Goal: Transaction & Acquisition: Obtain resource

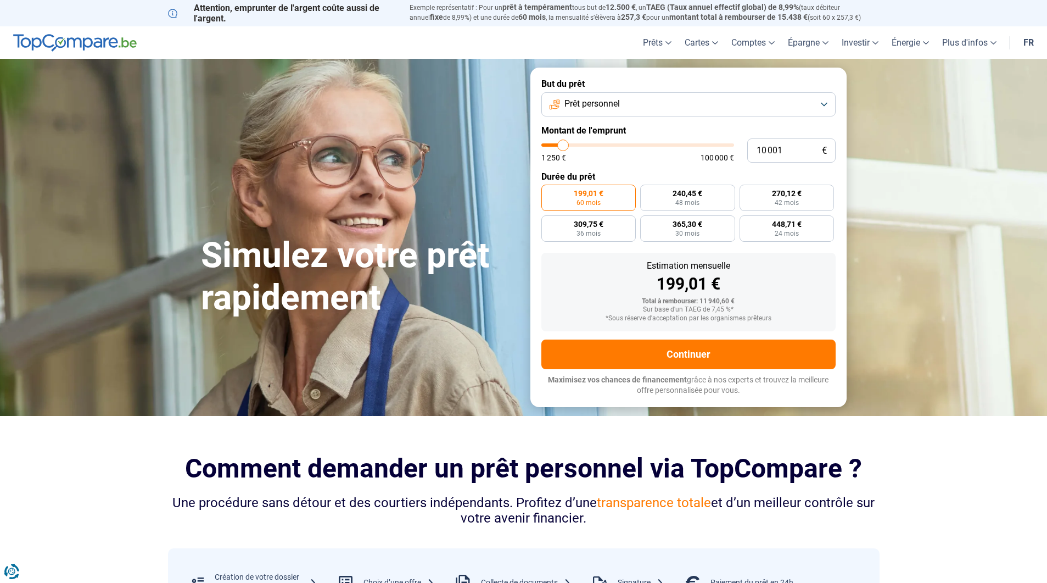
type input "10 750"
type input "10750"
type input "11 000"
type input "11000"
type input "11 250"
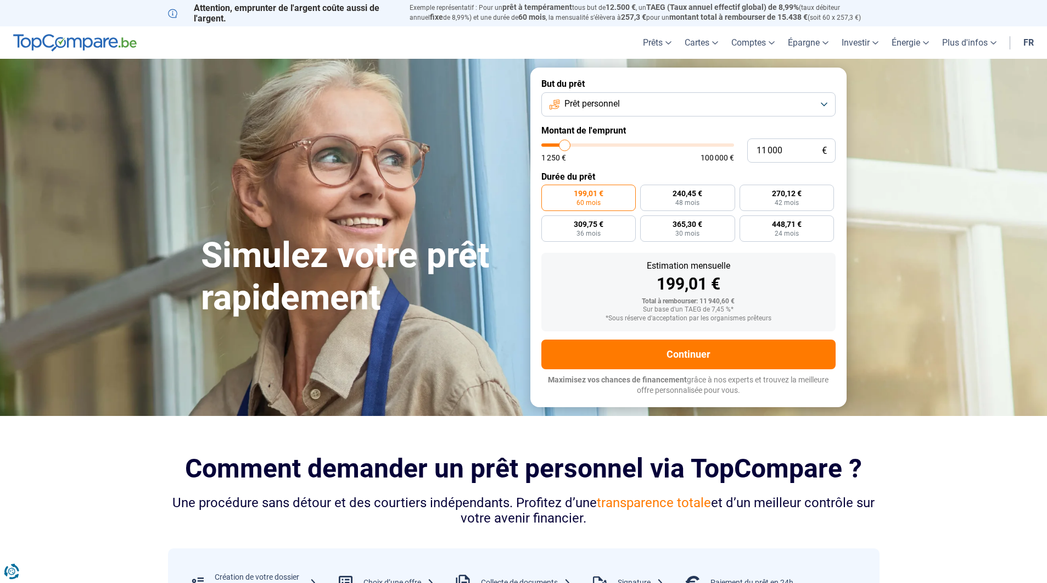
type input "11250"
type input "11 500"
type input "11500"
type input "12 000"
type input "12000"
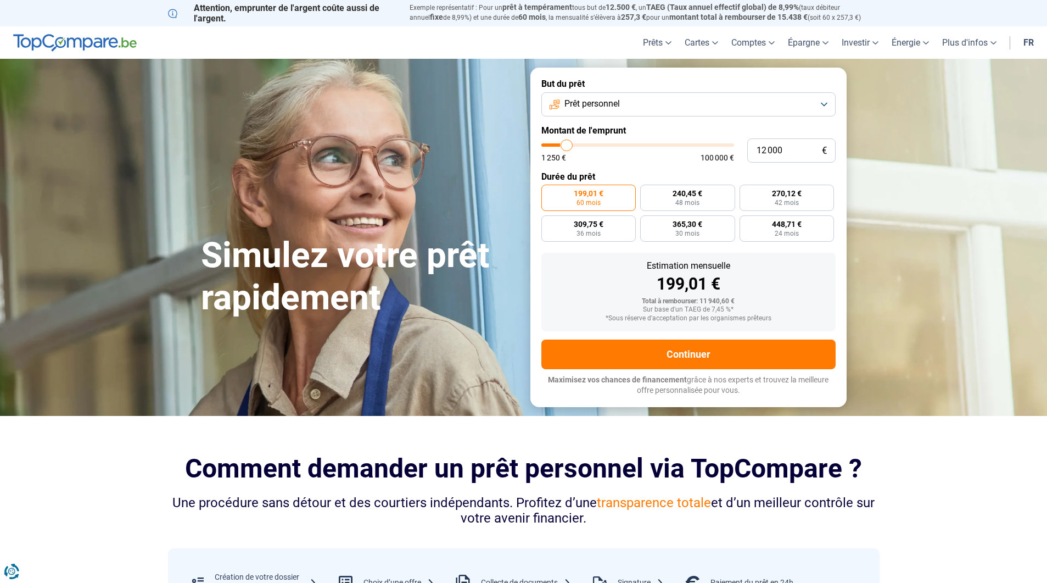
type input "12 750"
type input "12750"
type input "14 000"
type input "14000"
type input "15 750"
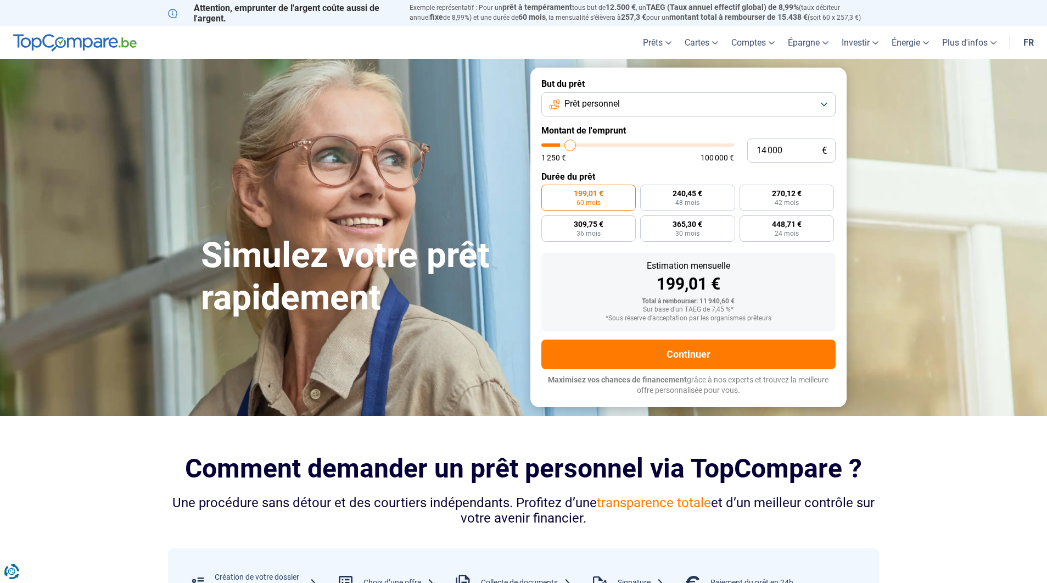
type input "15750"
type input "17 750"
type input "17750"
type input "19 750"
type input "19750"
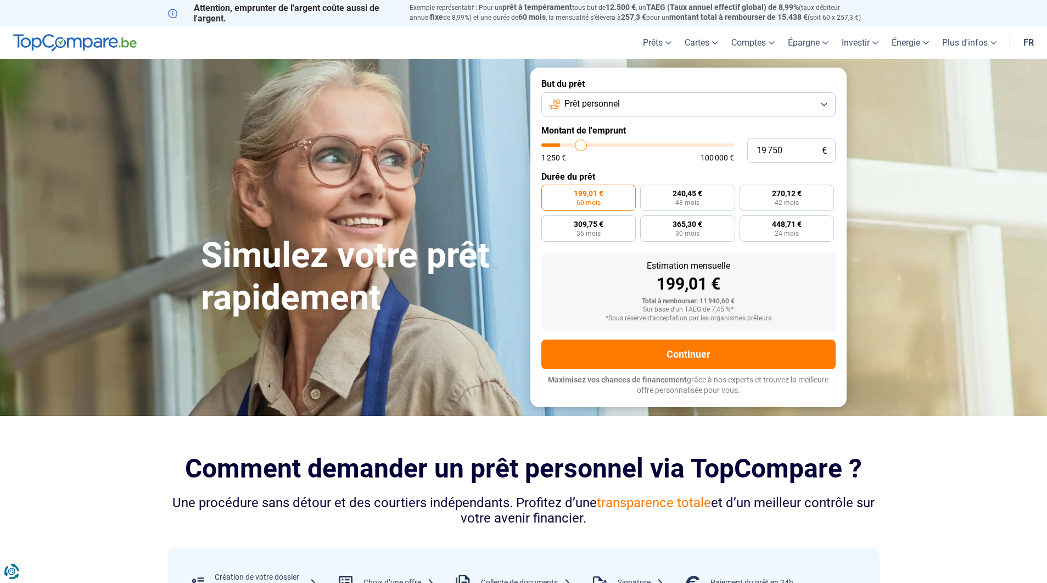
type input "22 250"
type input "22250"
type input "25 000"
type input "25000"
type input "27 750"
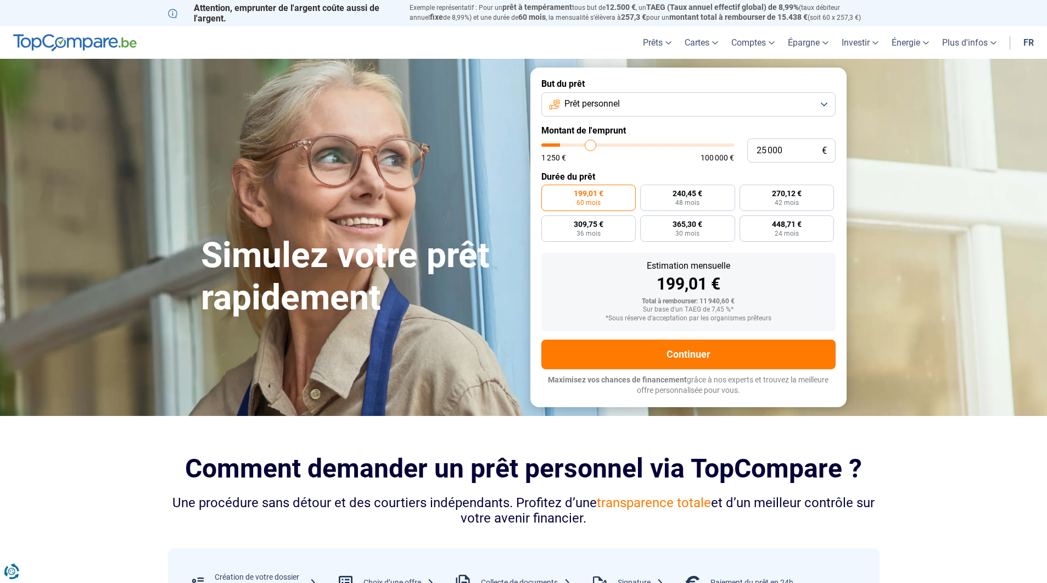
type input "27750"
type input "30 250"
type input "30250"
type input "32 750"
type input "32750"
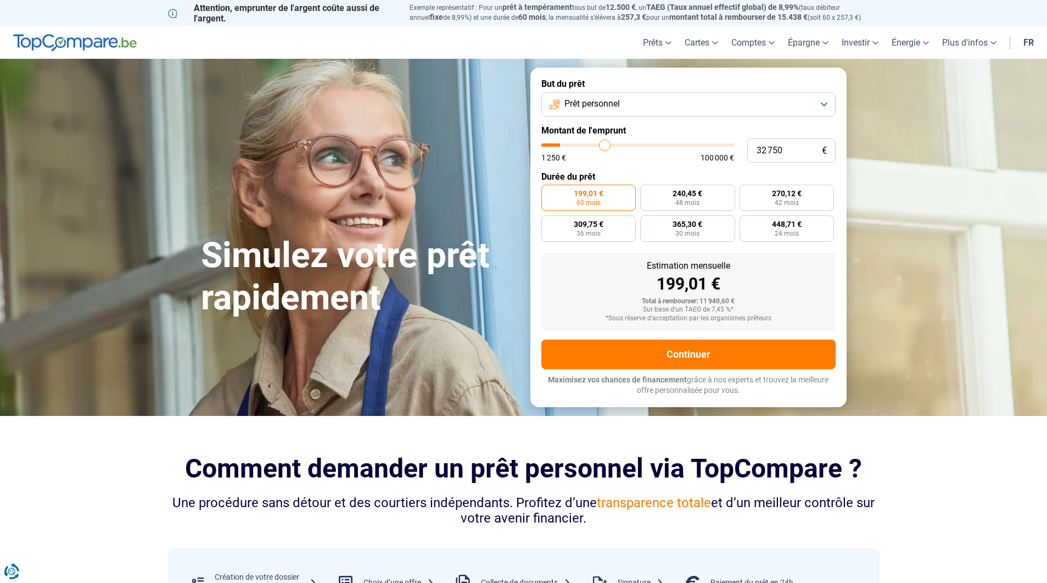
type input "36 250"
type input "36250"
type input "39 000"
type input "39000"
type input "41 750"
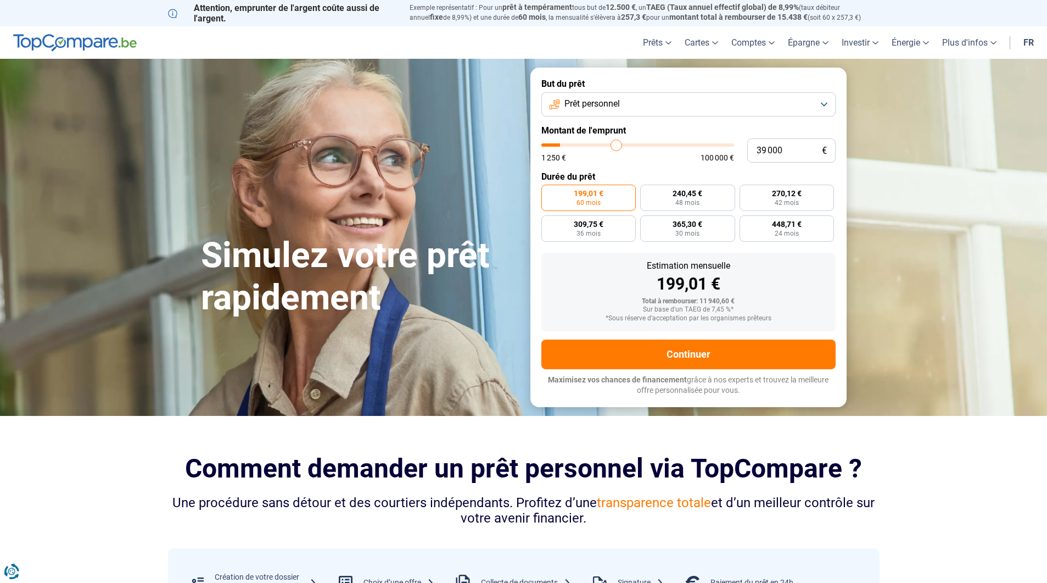
type input "41750"
type input "44 000"
type input "44000"
type input "46 000"
type input "46000"
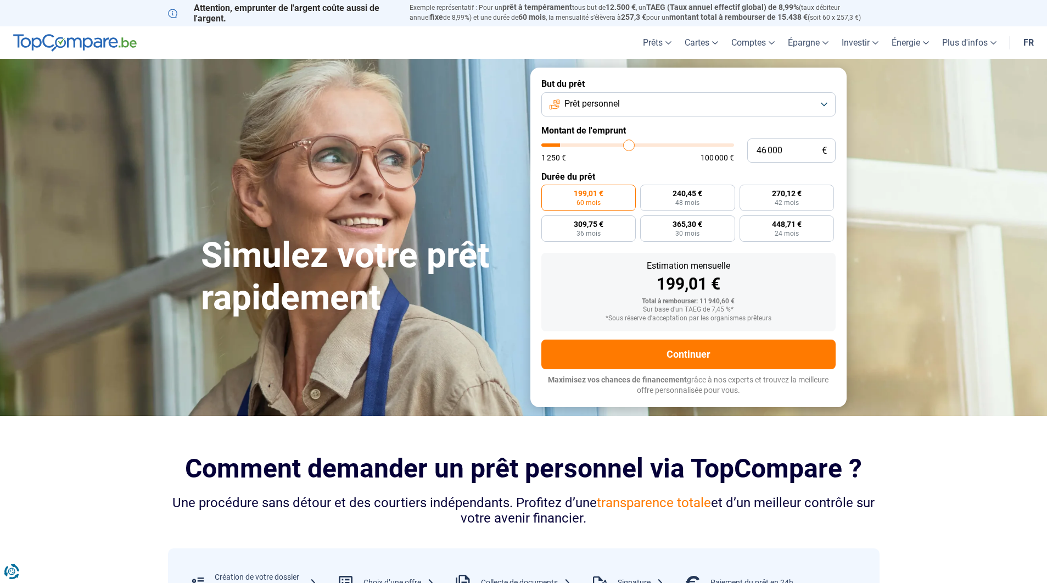
type input "47 500"
type input "47500"
type input "49 250"
type input "49250"
type input "51 000"
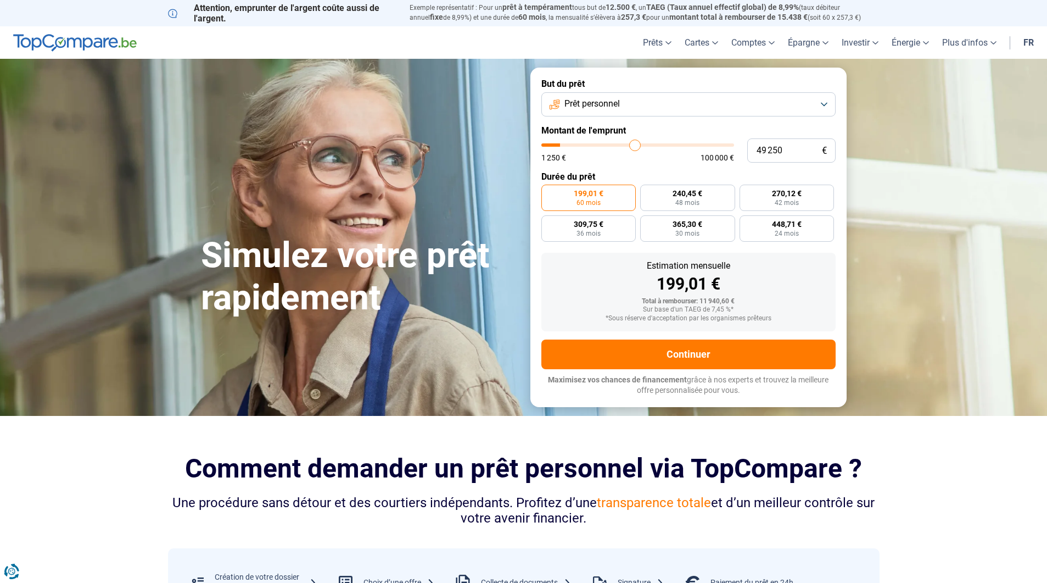
type input "51000"
type input "52 500"
type input "52500"
type input "53 250"
type input "53250"
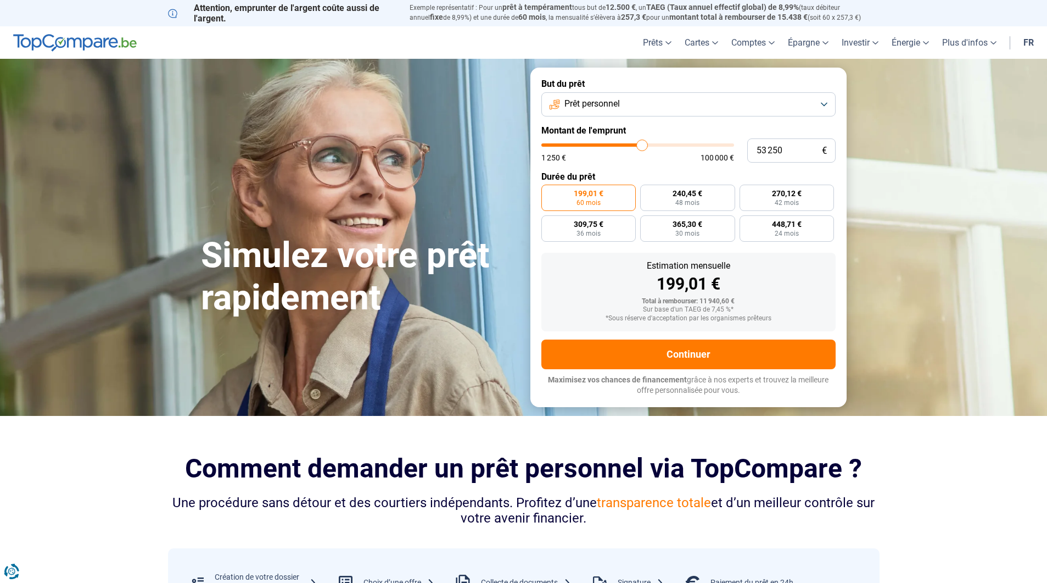
type input "54 750"
type input "54750"
type input "56 250"
type input "56250"
type input "57 750"
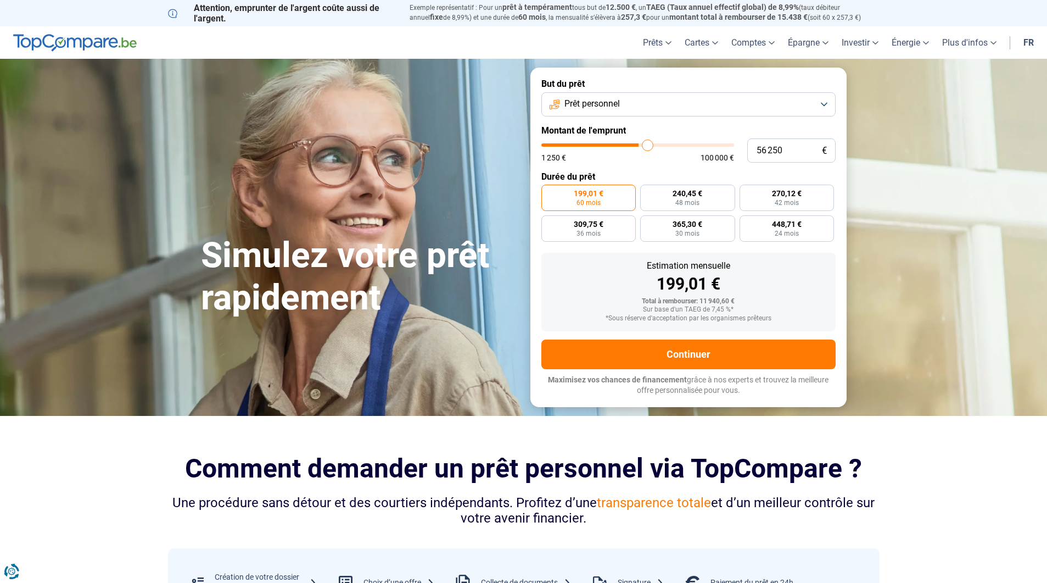
type input "57750"
type input "59 250"
type input "59250"
type input "60 750"
type input "60750"
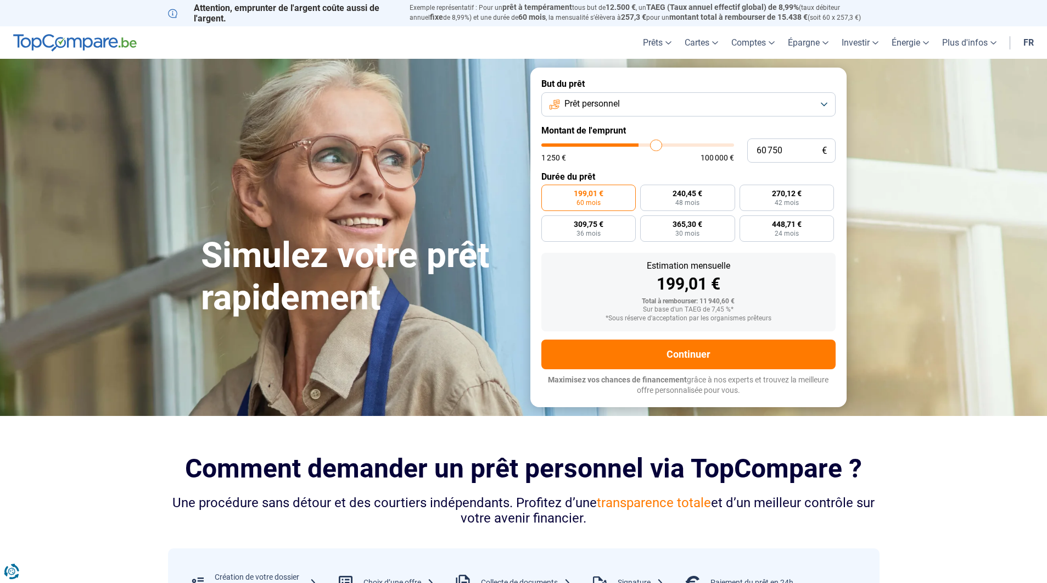
type input "61 750"
type input "61750"
type input "63 000"
type input "63000"
type input "64 250"
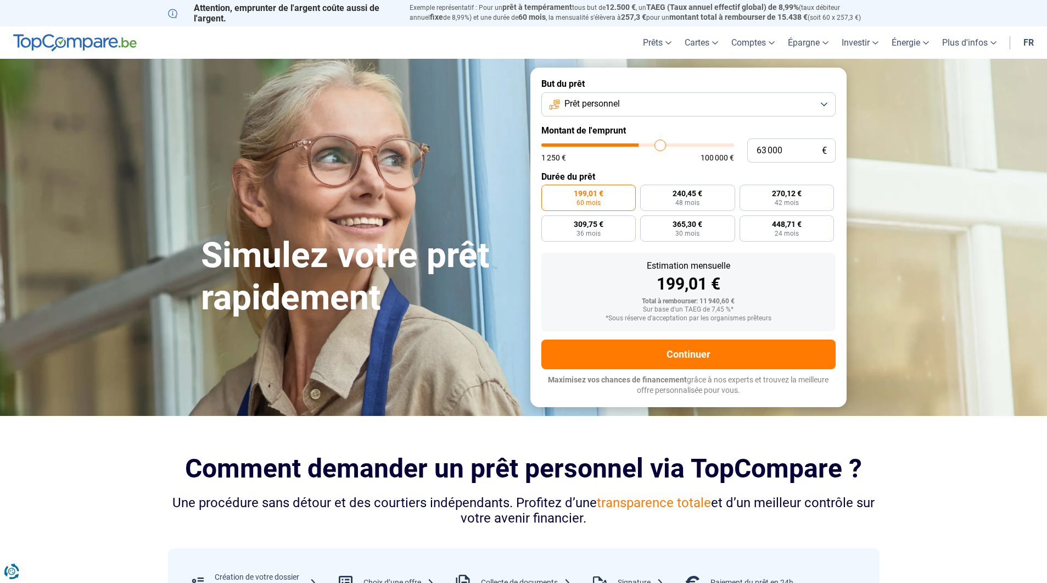
type input "64250"
type input "65 500"
type input "65500"
type input "66 250"
type input "66250"
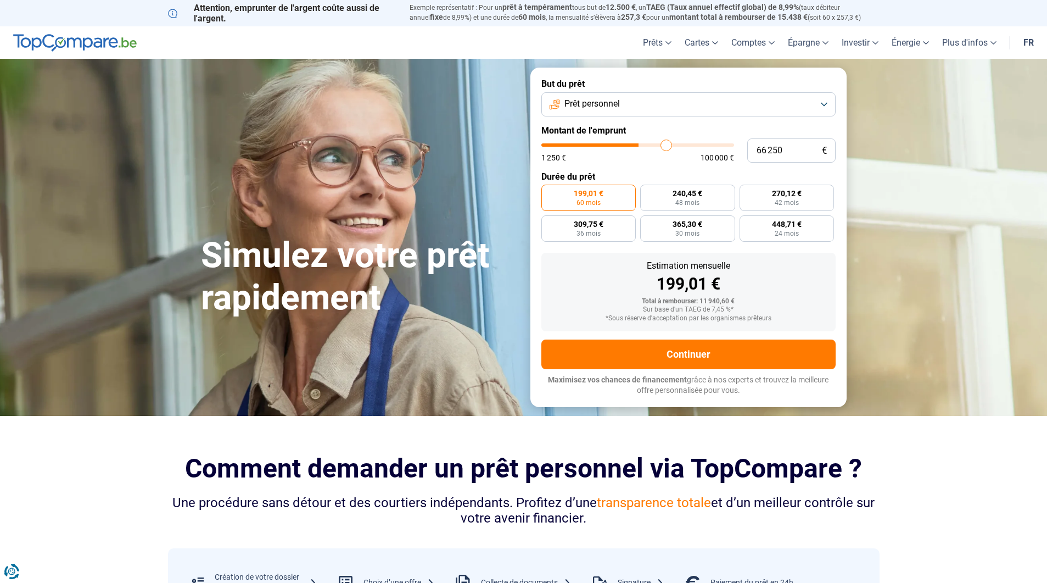
type input "66 750"
type input "66750"
type input "67 250"
type input "67250"
type input "68 000"
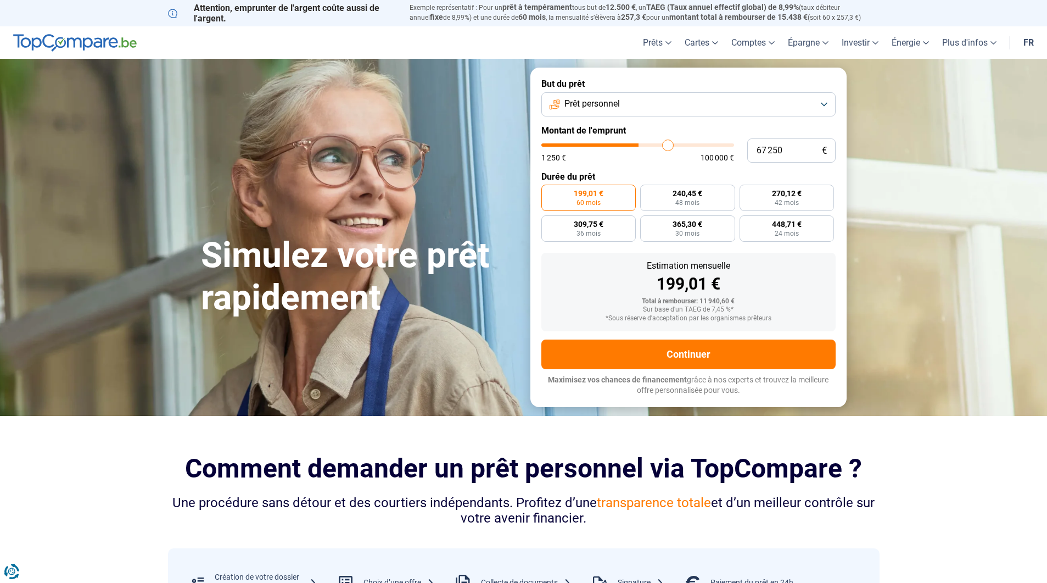
type input "68000"
type input "69 000"
type input "69000"
type input "70 000"
type input "70000"
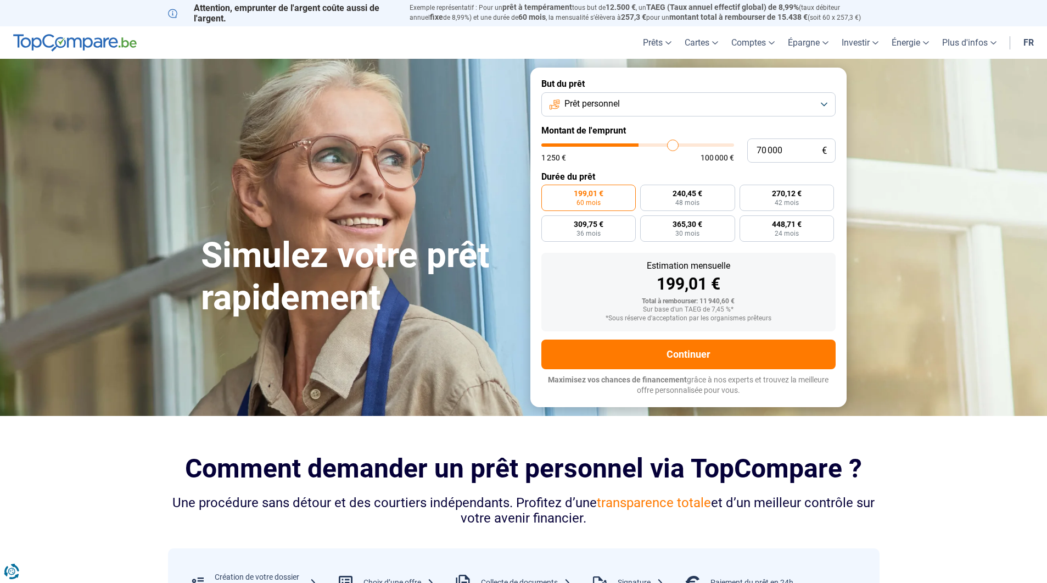
type input "71 000"
type input "71000"
type input "71 750"
type input "71750"
type input "73 000"
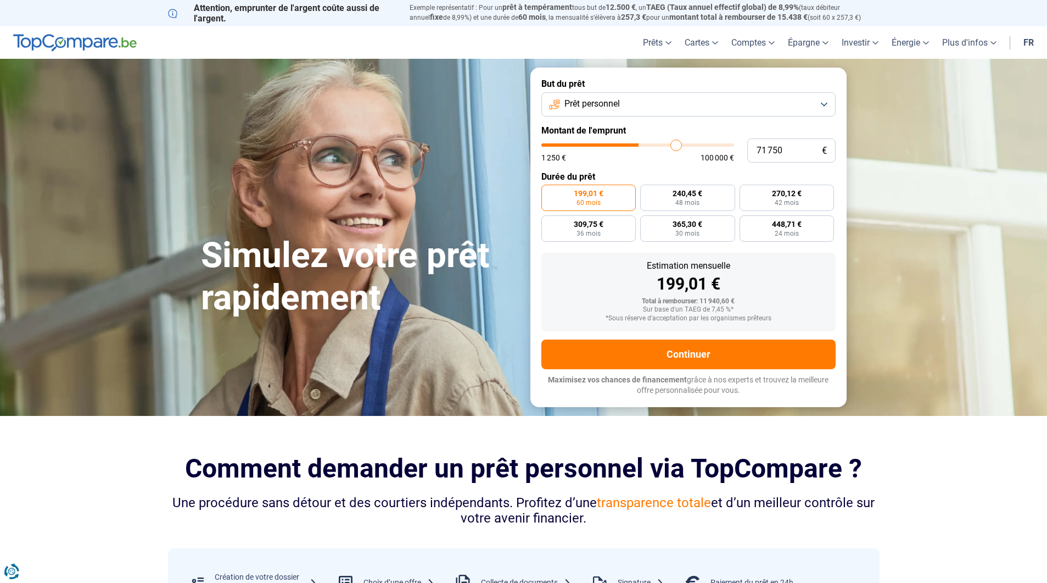
type input "73000"
type input "74 250"
type input "74250"
type input "75 500"
type input "75500"
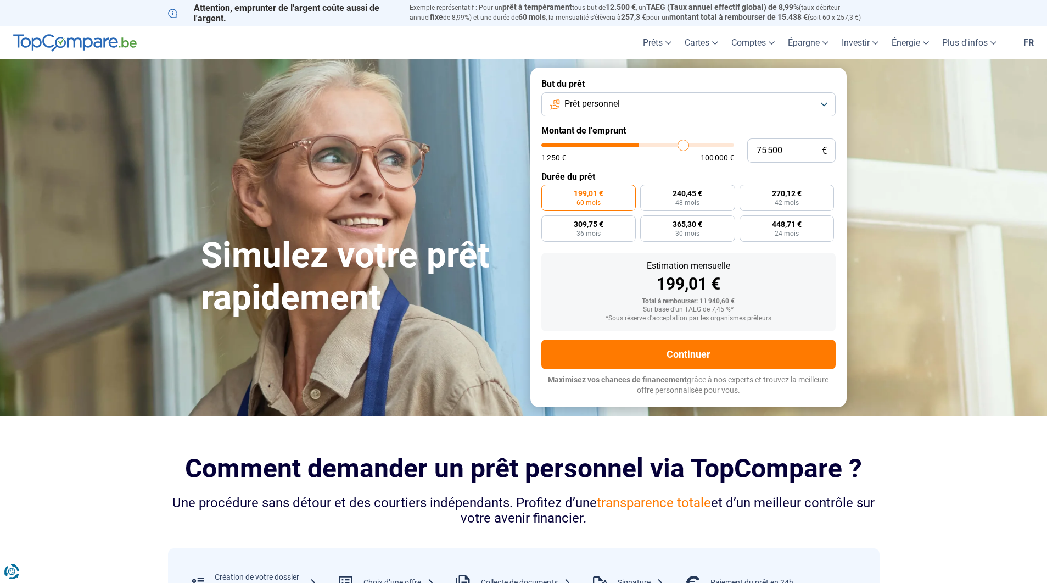
type input "76 500"
type input "76500"
type input "78 000"
type input "78000"
type input "79 750"
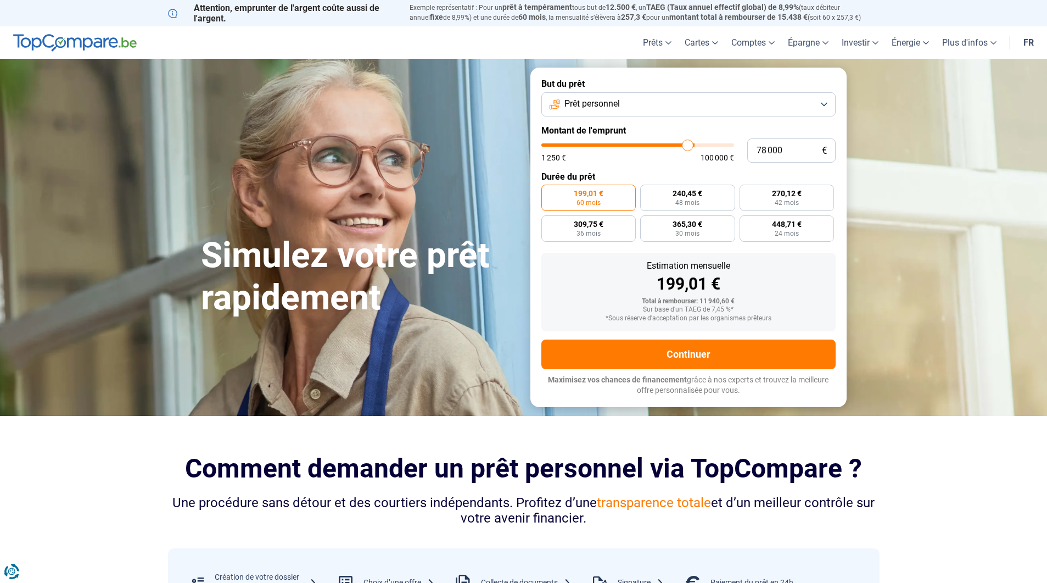
type input "79750"
type input "81 250"
type input "81250"
type input "81 750"
type input "81750"
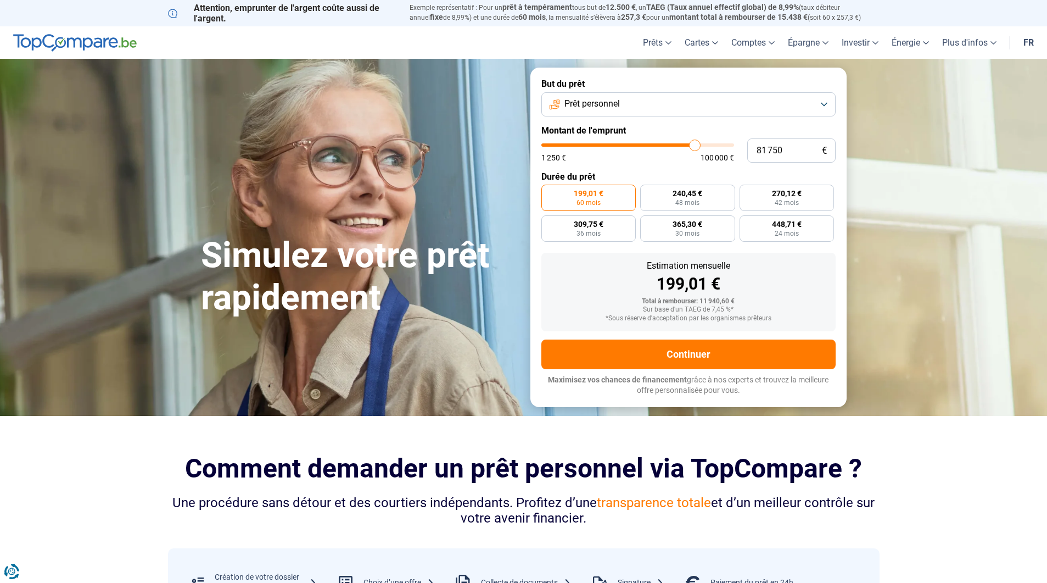
type input "83 750"
type input "83750"
type input "84 500"
type input "84500"
type input "85 500"
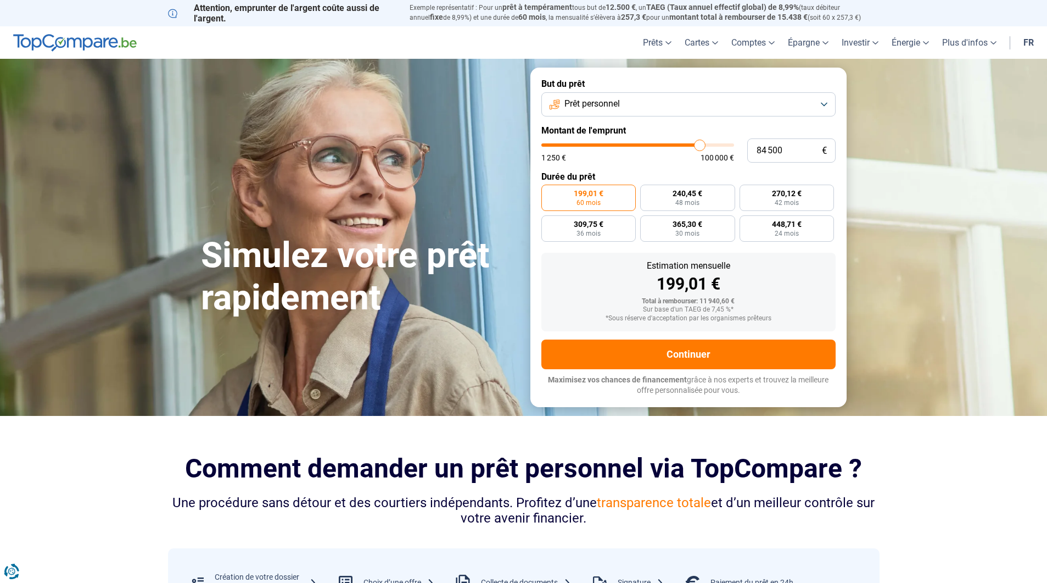
type input "85500"
type input "86 500"
type input "86500"
type input "87 250"
type input "87250"
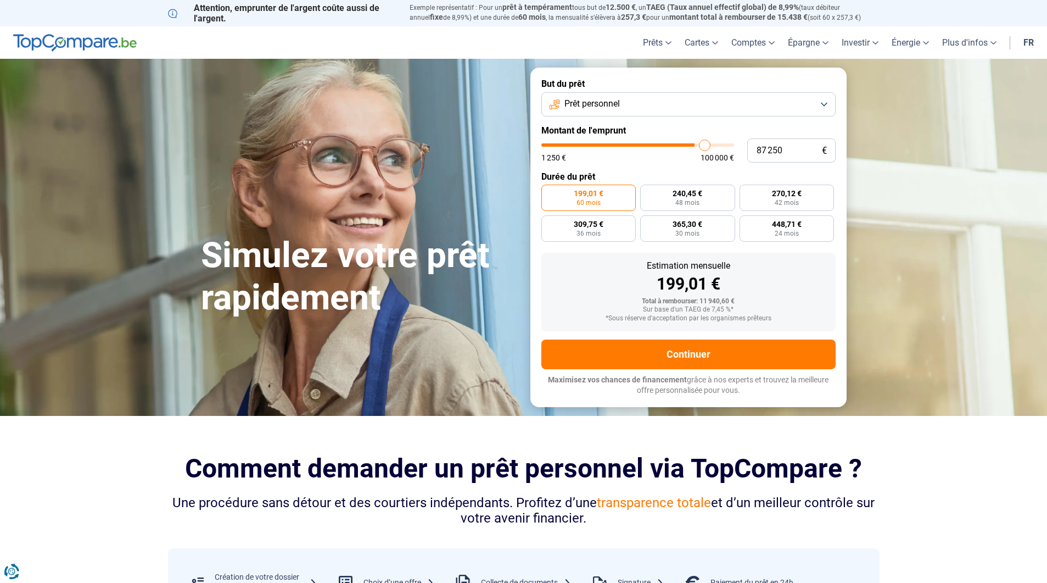
type input "88 000"
type input "88000"
type input "88 250"
type input "88250"
type input "89 000"
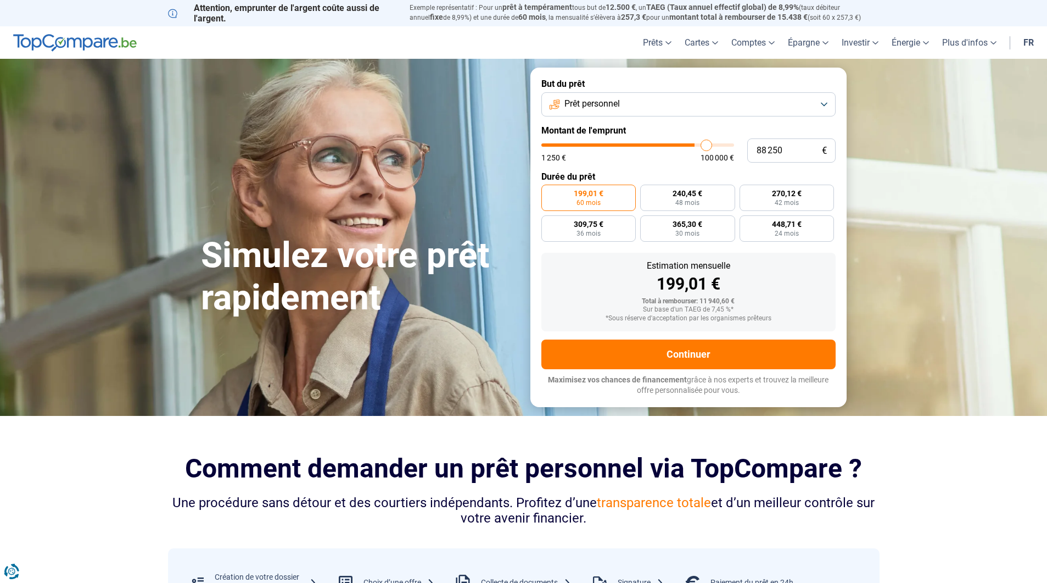
type input "89000"
type input "89 500"
type input "89500"
type input "90 000"
type input "90000"
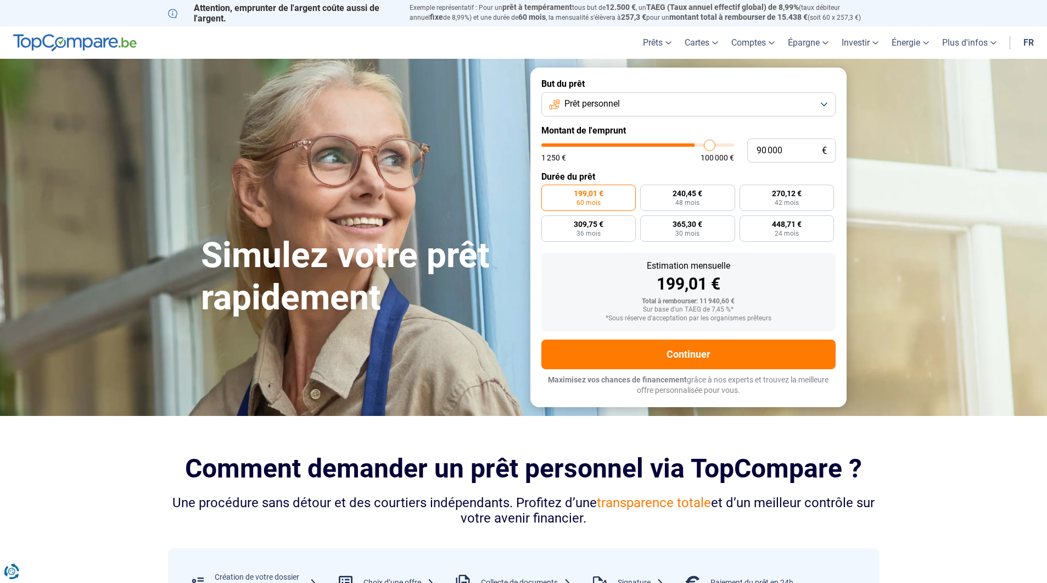
type input "91 000"
type input "91000"
type input "92 000"
type input "92000"
type input "93 250"
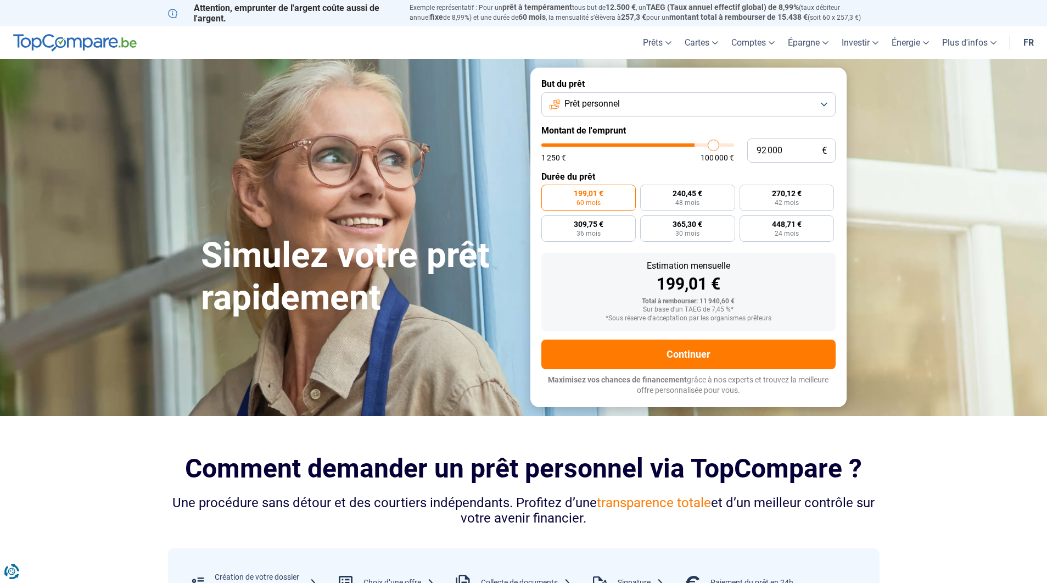
type input "93250"
type input "94 500"
type input "94500"
type input "95 500"
type input "95500"
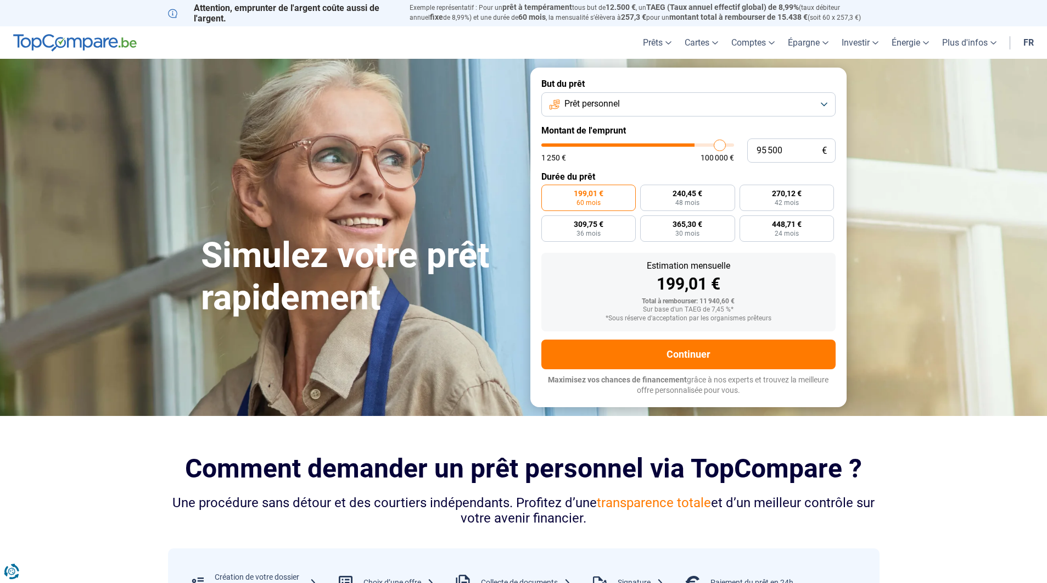
type input "96 750"
type input "96750"
type input "97 500"
type input "97500"
type input "98 500"
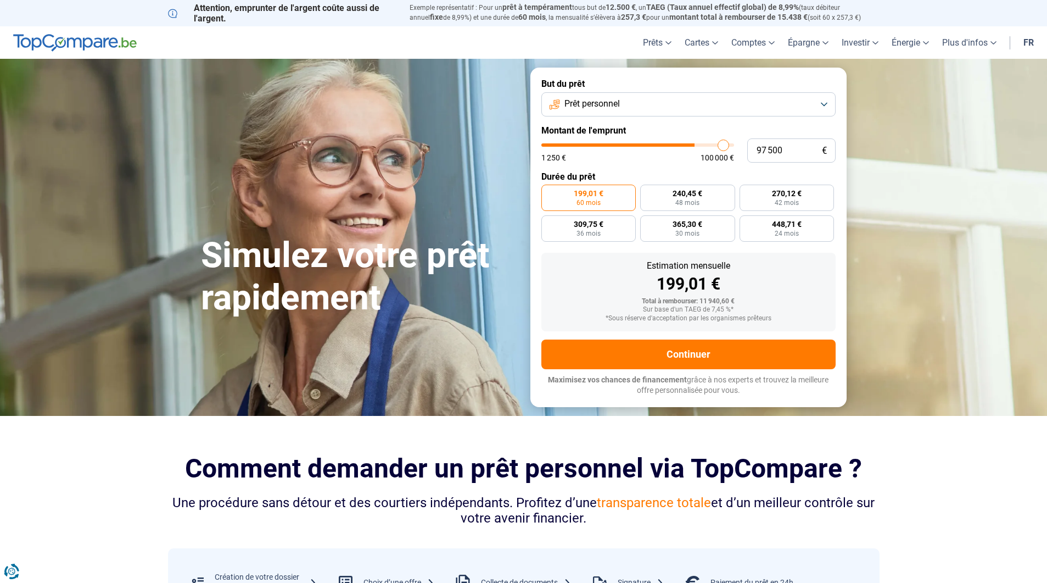
type input "98500"
type input "99 250"
type input "99250"
type input "99 500"
type input "99500"
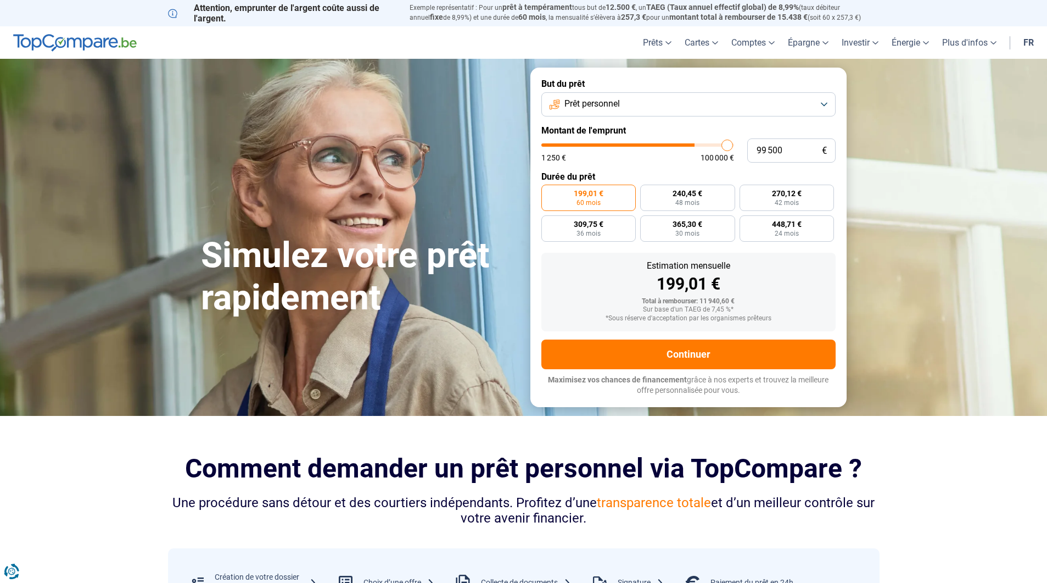
type input "100 000"
drag, startPoint x: 564, startPoint y: 145, endPoint x: 715, endPoint y: 164, distance: 151.6
type input "100000"
click at [734, 147] on input "range" at bounding box center [637, 144] width 193 height 3
radio input "false"
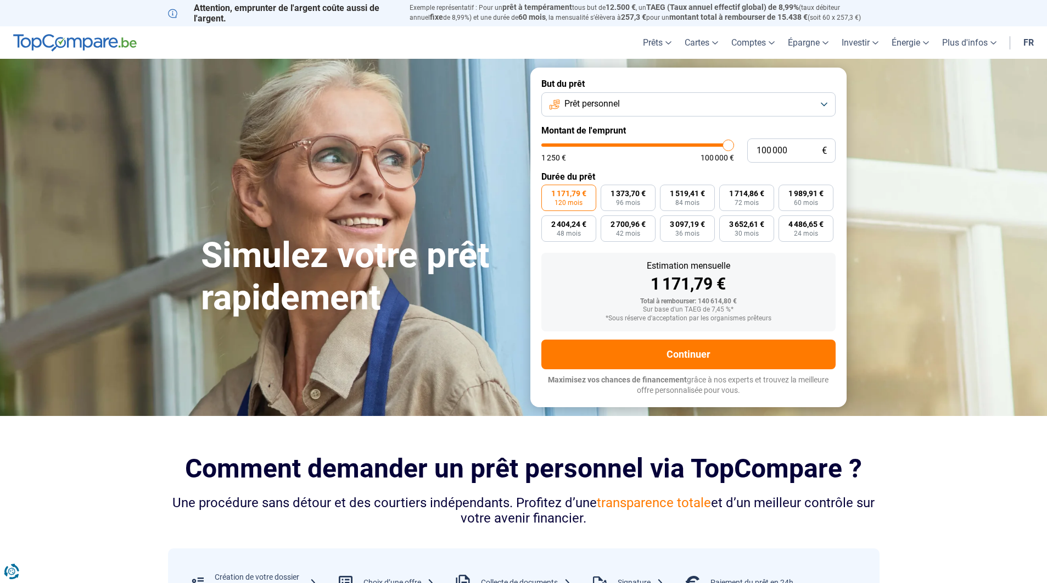
type input "99 750"
type input "99750"
type input "98 500"
type input "98500"
type input "97 250"
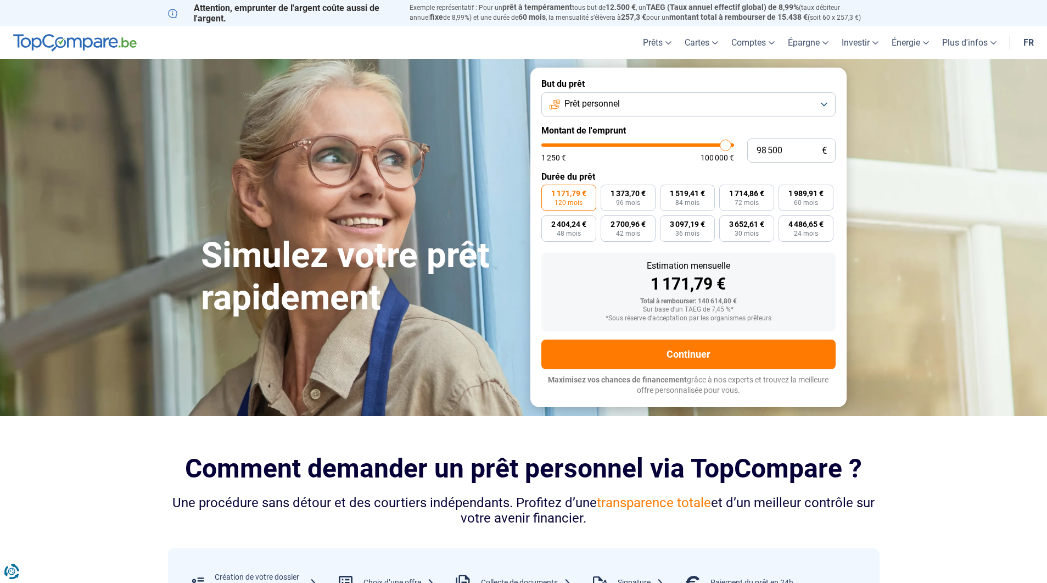
type input "97250"
type input "96 000"
type input "96000"
type input "93 250"
type input "93250"
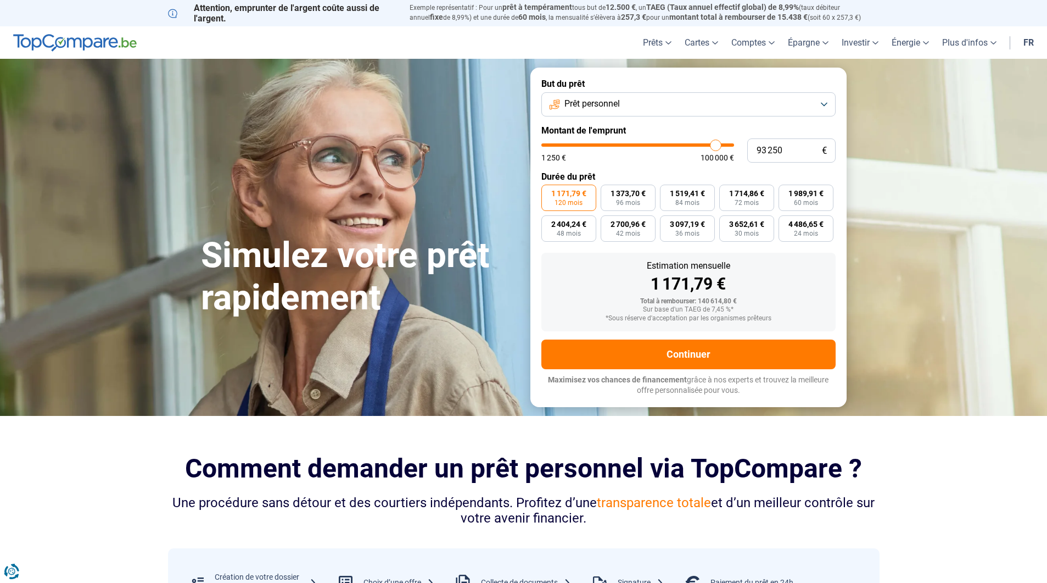
type input "90 500"
type input "90500"
type input "88 000"
type input "88000"
type input "85 500"
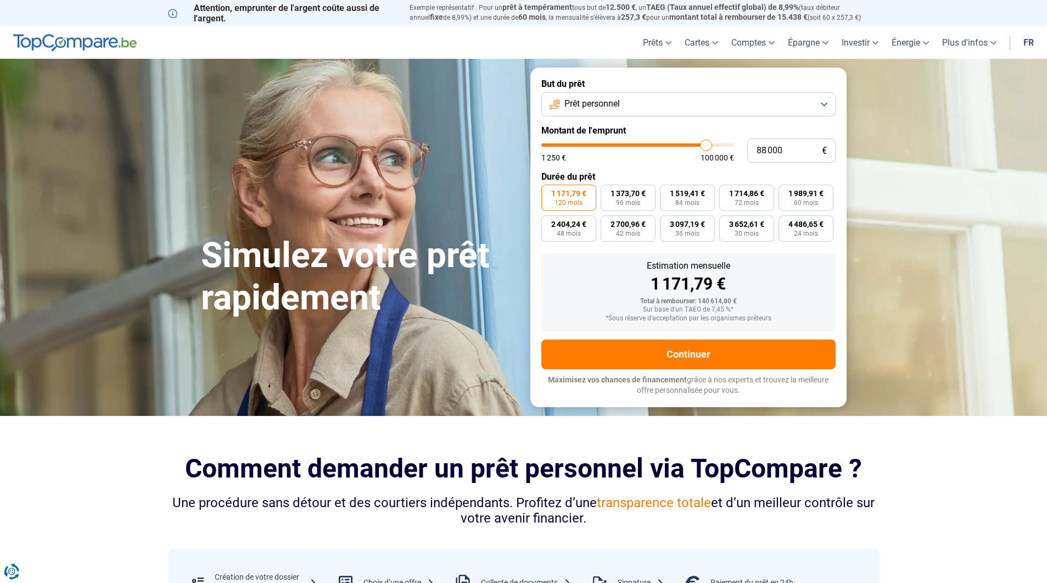
type input "85500"
type input "82 000"
type input "82000"
type input "79 500"
type input "79500"
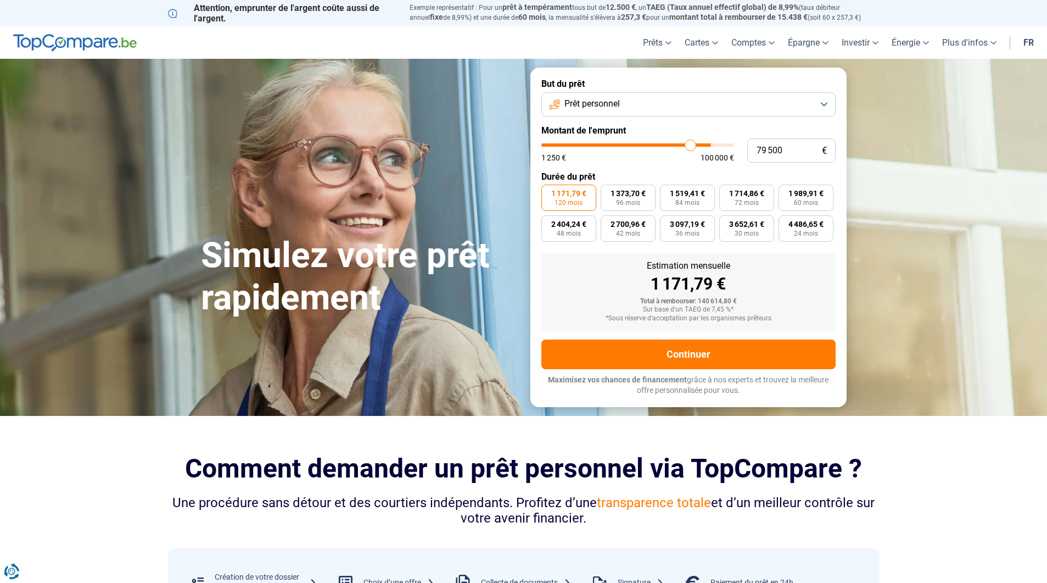
type input "75 500"
type input "75500"
type input "72 500"
type input "72500"
type input "70 500"
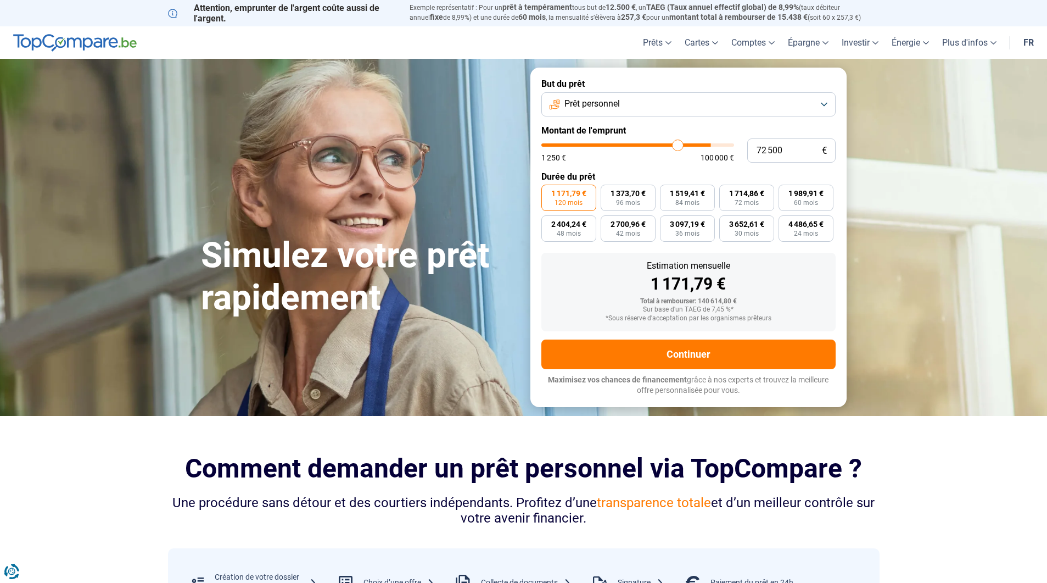
type input "70500"
type input "68 500"
type input "68500"
type input "66 500"
type input "66500"
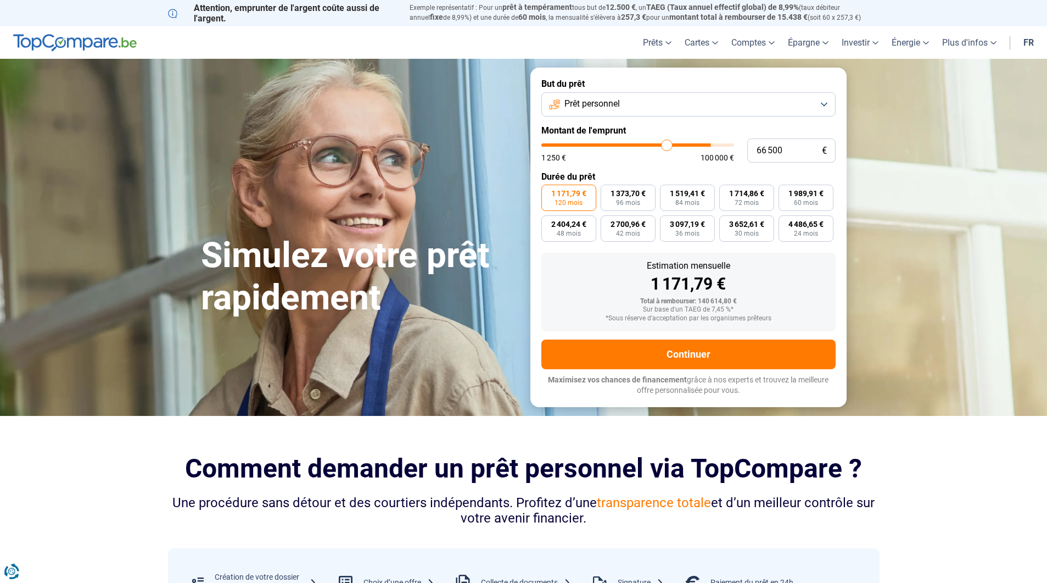
type input "65 000"
type input "65000"
type input "63 750"
type input "63750"
type input "62 500"
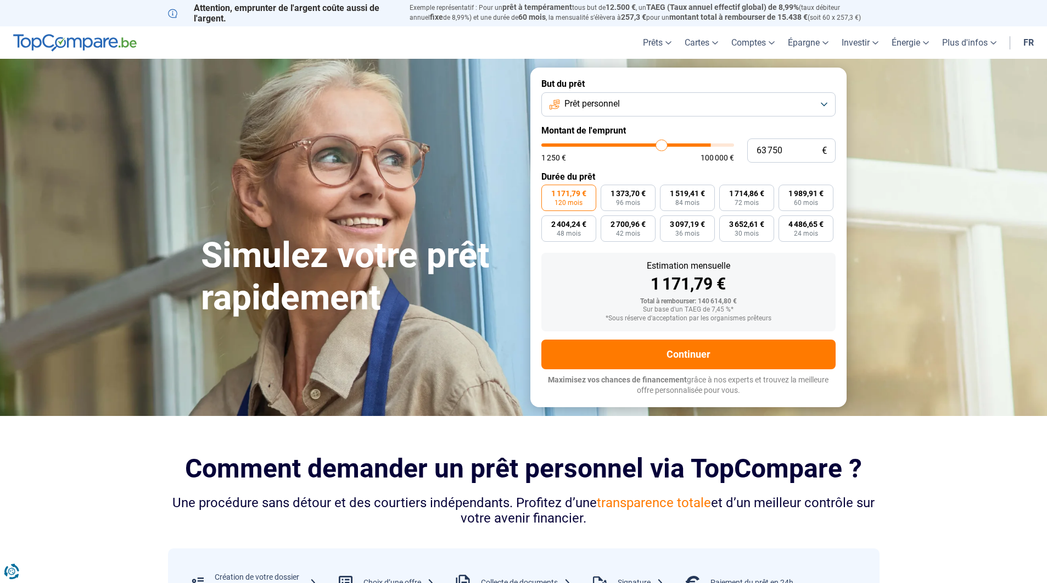
type input "62500"
type input "61 500"
type input "61500"
type input "60 250"
type input "60250"
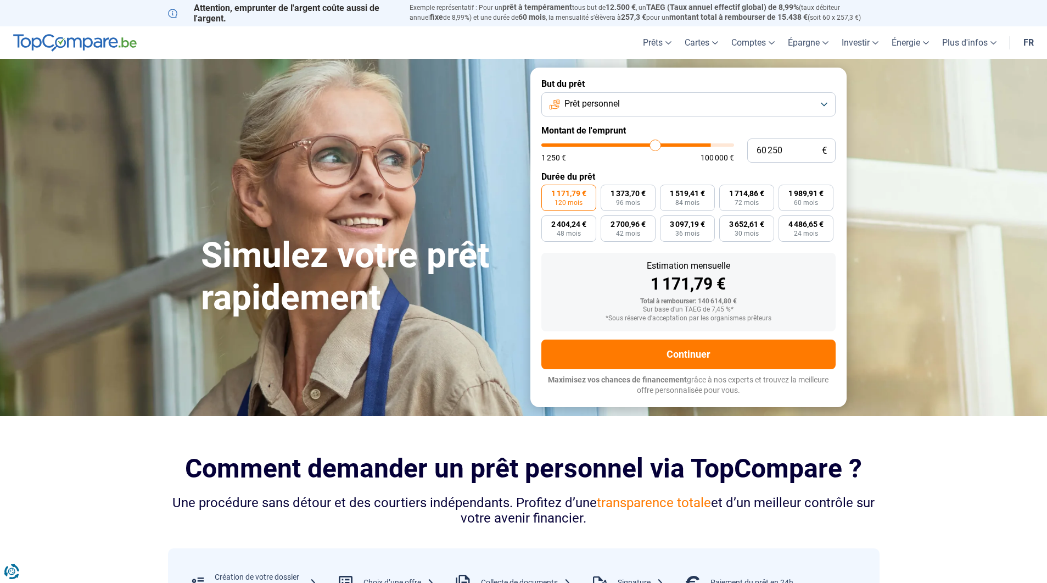
type input "59 250"
type input "59250"
type input "58 250"
type input "58250"
type input "57 000"
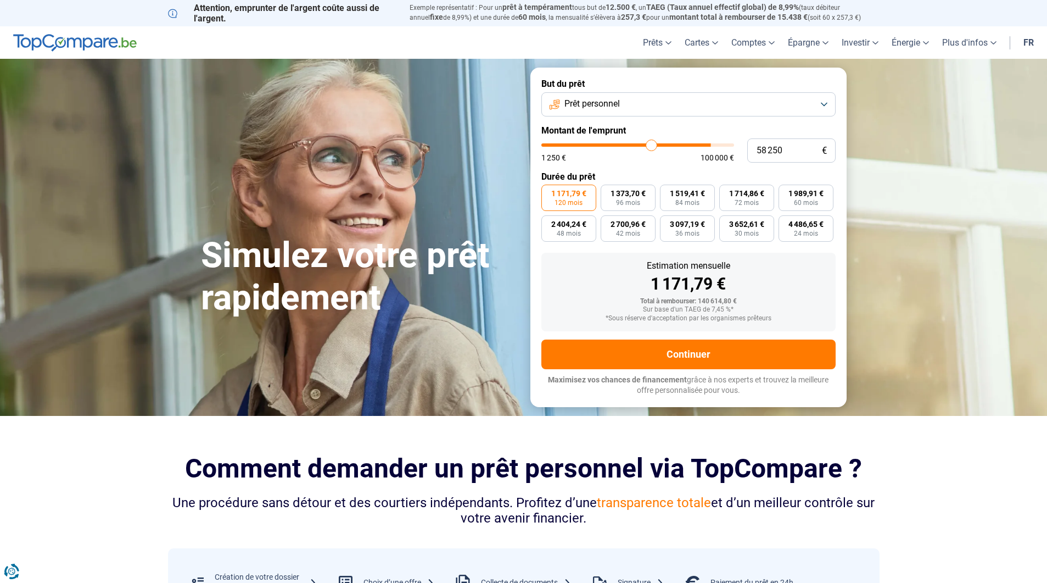
type input "57000"
type input "55 500"
type input "55500"
type input "53 750"
type input "53750"
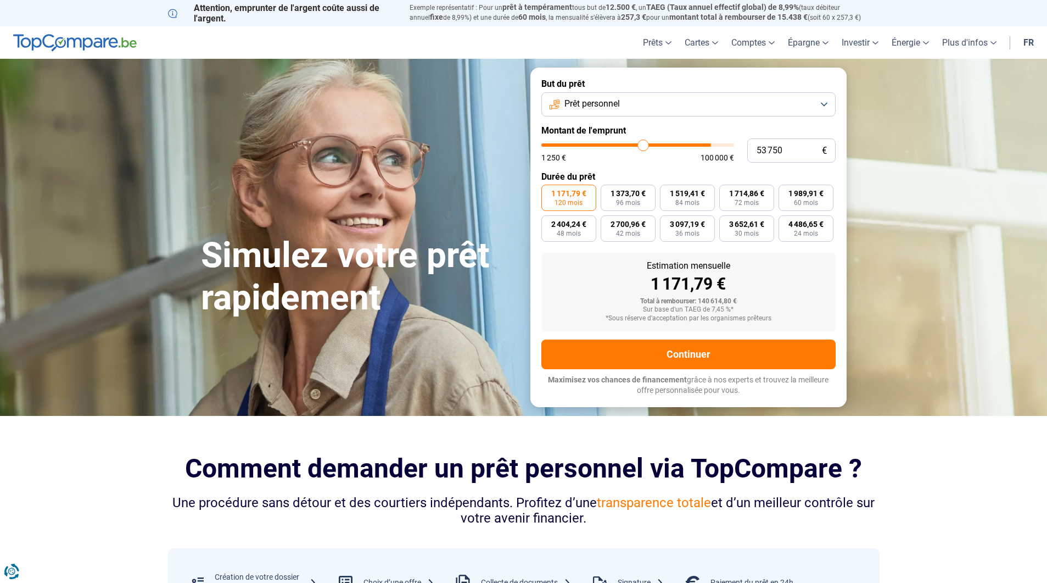
type input "52 000"
type input "52000"
type input "50 500"
type input "50500"
type input "48 750"
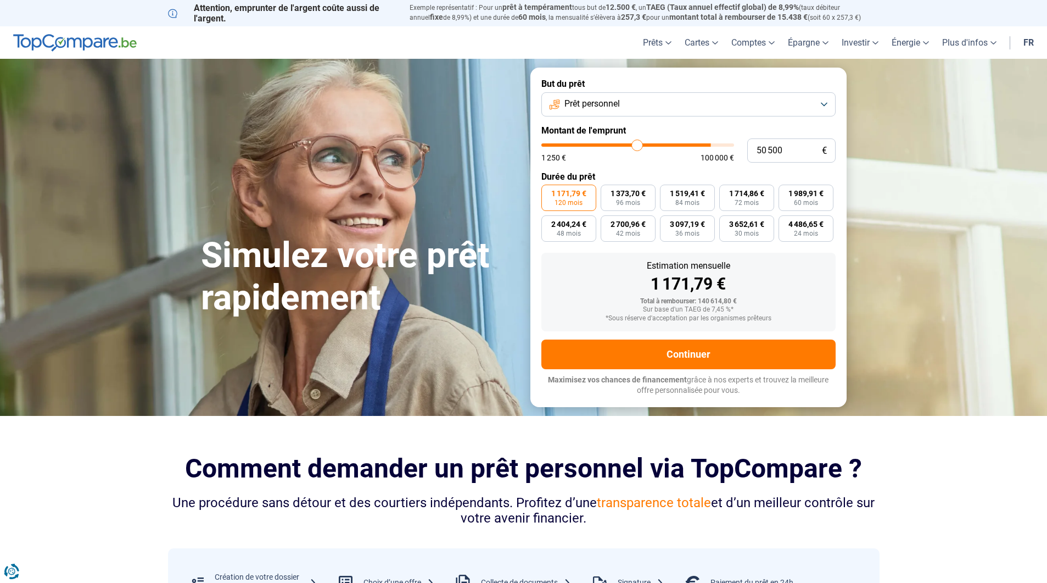
type input "48750"
type input "47 000"
drag, startPoint x: 723, startPoint y: 146, endPoint x: 655, endPoint y: 139, distance: 67.8
click at [655, 143] on input "range" at bounding box center [637, 144] width 193 height 3
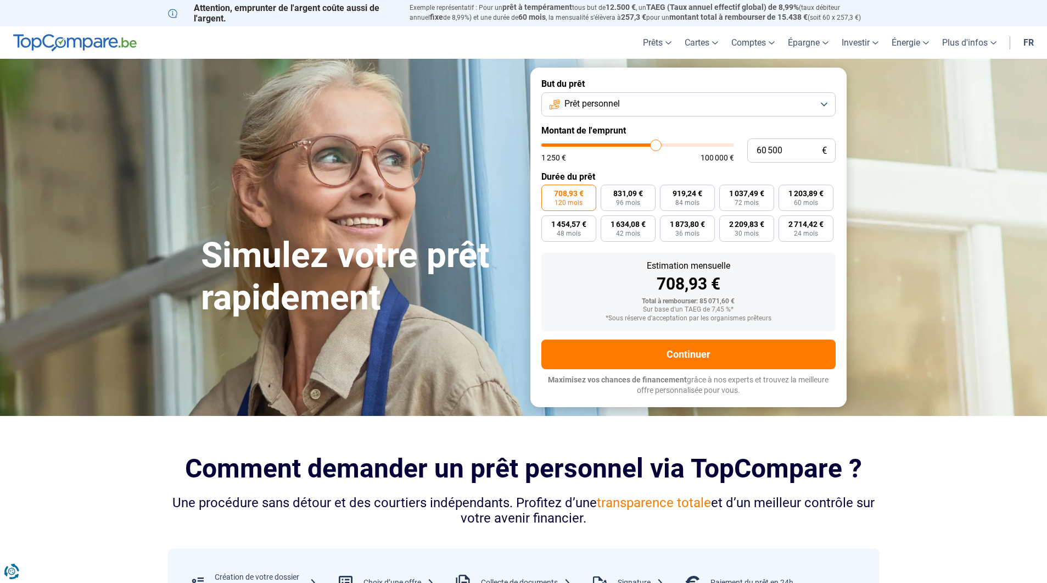
click at [828, 104] on button "Prêt personnel" at bounding box center [688, 104] width 294 height 24
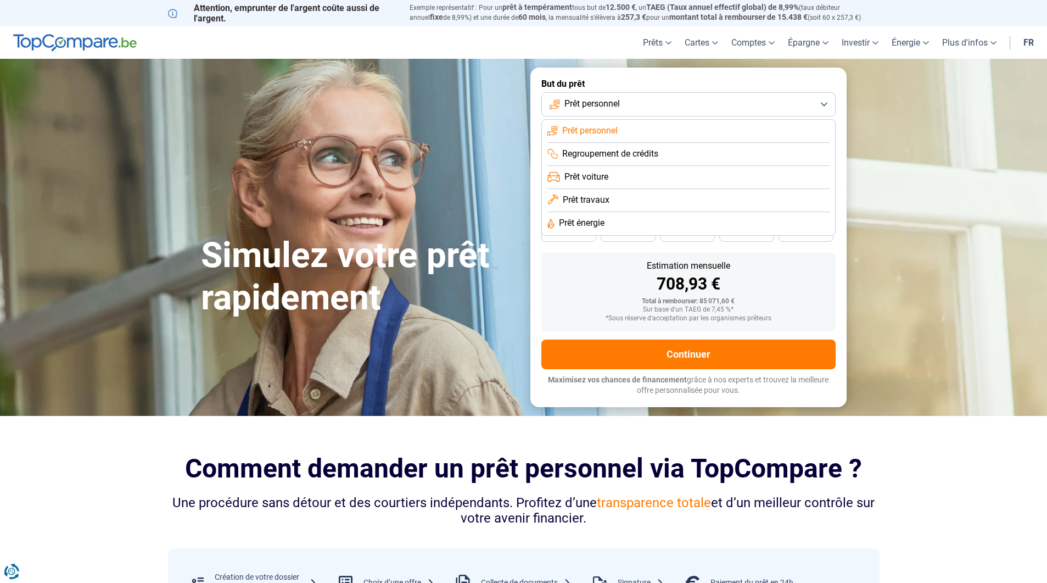
click at [620, 128] on li "Prêt personnel" at bounding box center [688, 131] width 282 height 23
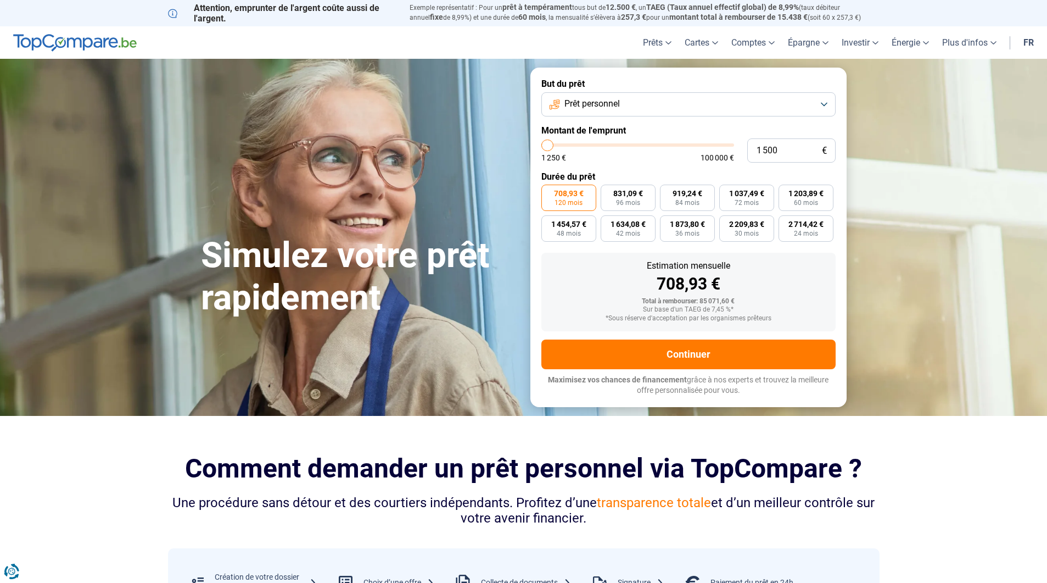
drag, startPoint x: 650, startPoint y: 146, endPoint x: 548, endPoint y: 149, distance: 102.2
click at [547, 147] on input "range" at bounding box center [637, 144] width 193 height 3
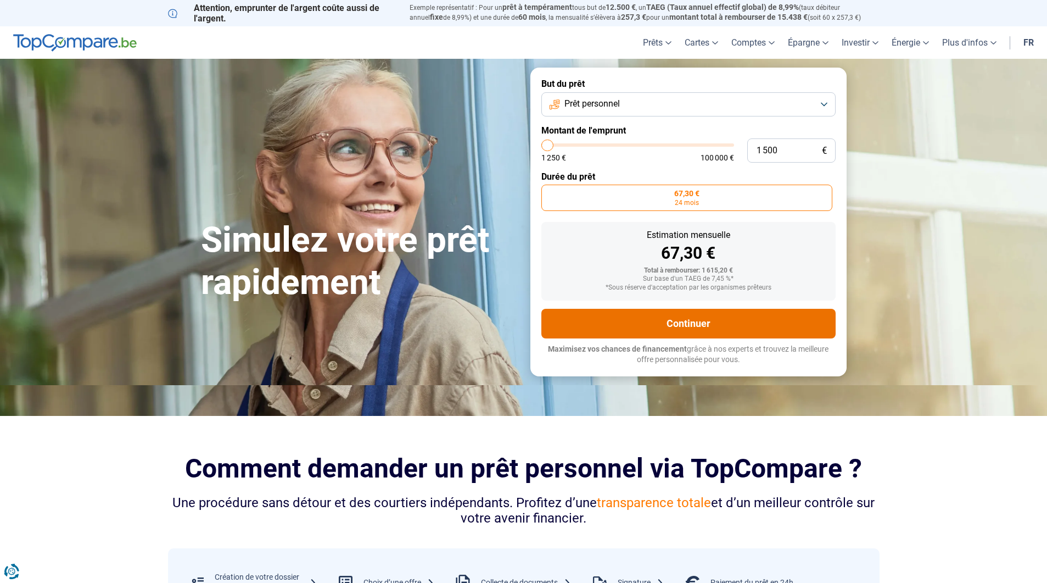
click at [677, 320] on button "Continuer" at bounding box center [688, 324] width 294 height 30
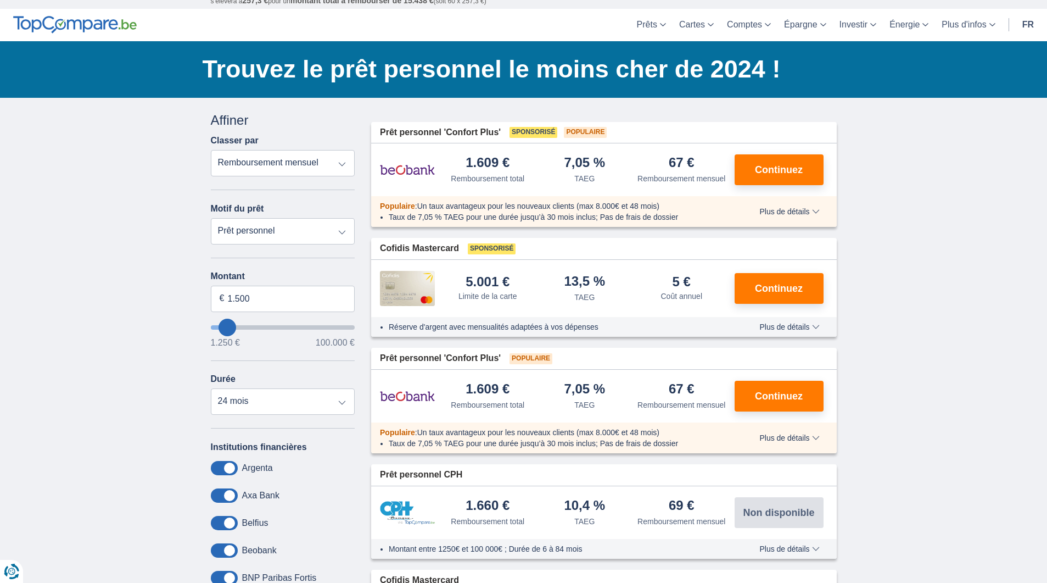
scroll to position [27, 0]
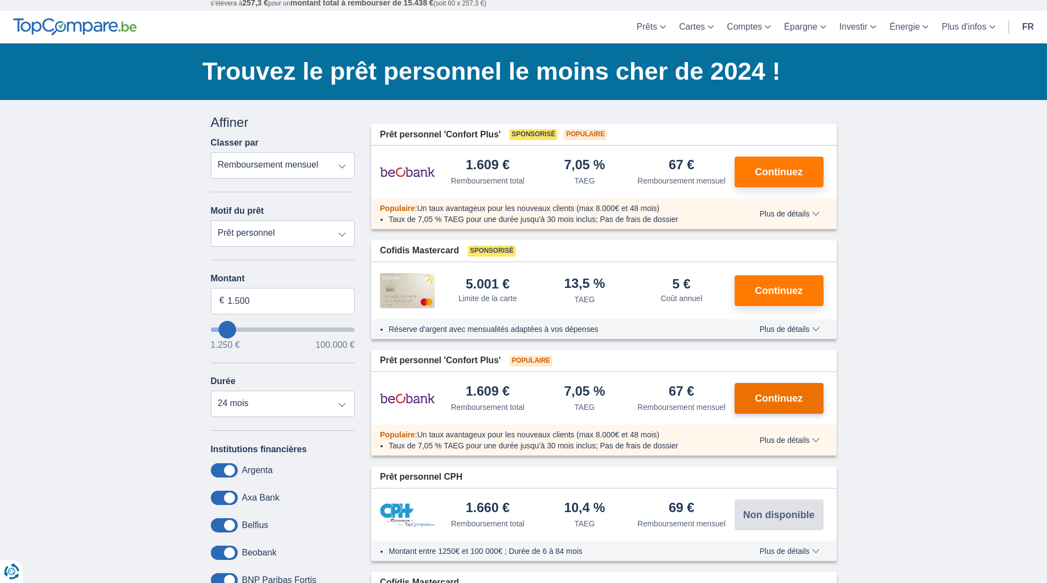
click at [749, 413] on button "Continuez" at bounding box center [779, 398] width 89 height 31
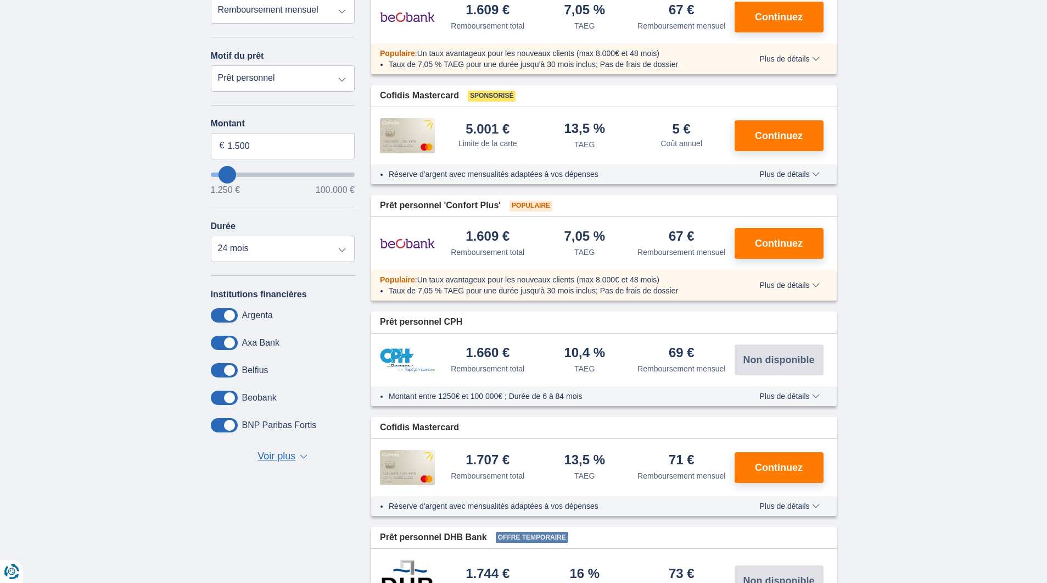
scroll to position [183, 0]
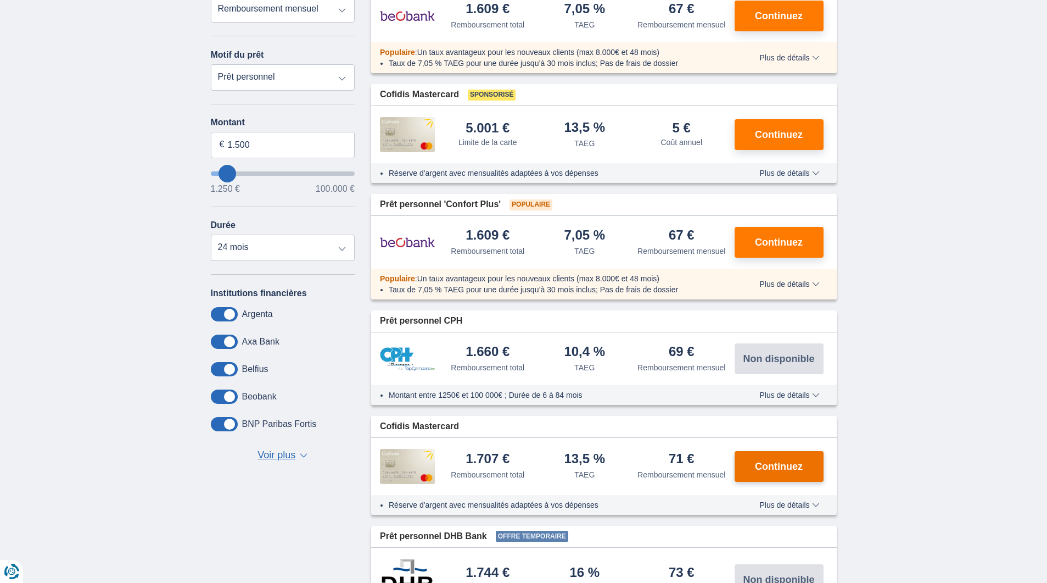
click at [770, 471] on span "Continuez" at bounding box center [779, 466] width 48 height 10
